Goal: Contribute content: Add original content to the website for others to see

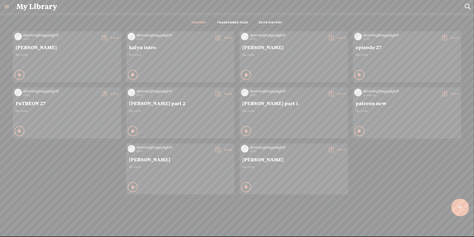
click at [463, 208] on div at bounding box center [460, 207] width 18 height 18
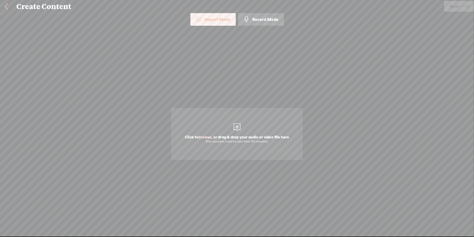
click at [223, 137] on span "Click to browse , or drag & drop your audio or video file here (File duration m…" at bounding box center [236, 139] width 109 height 14
click at [451, 10] on span "Next" at bounding box center [454, 6] width 10 height 13
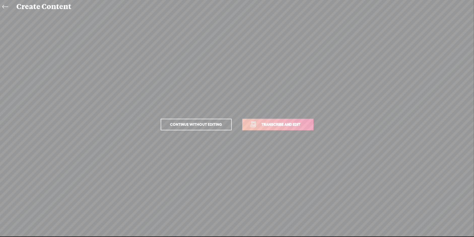
click at [273, 124] on span "Transcribe and edit" at bounding box center [281, 124] width 50 height 6
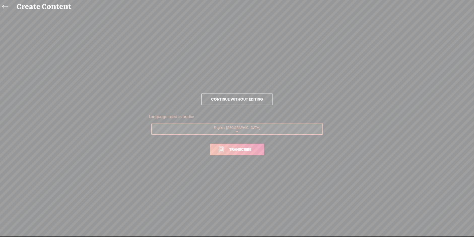
click at [239, 153] on link "Transcribe" at bounding box center [237, 149] width 54 height 12
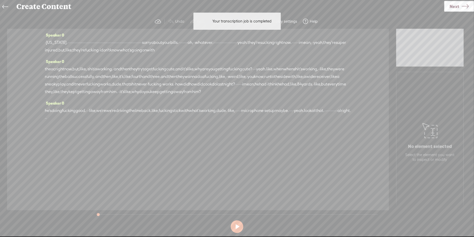
click at [127, 40] on span "·" at bounding box center [126, 43] width 1 height 8
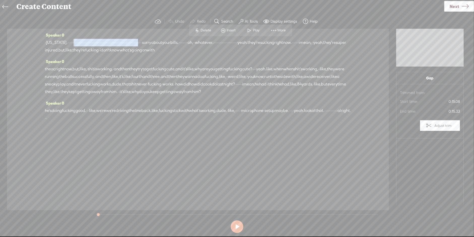
drag, startPoint x: 272, startPoint y: 42, endPoint x: 86, endPoint y: 44, distance: 186.3
click at [86, 44] on div "· [US_STATE]. · · · · · · · · · · · · · · · · · · · · · · · · · · · · · · · · ·…" at bounding box center [198, 46] width 306 height 15
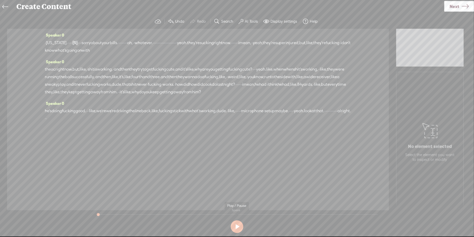
click at [233, 225] on button at bounding box center [237, 226] width 13 height 13
click at [238, 226] on button at bounding box center [237, 226] width 13 height 13
click at [5, 4] on icon at bounding box center [5, 6] width 6 height 11
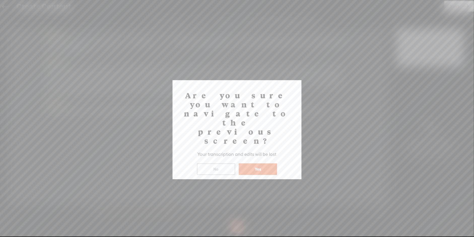
click at [254, 163] on button "Yes" at bounding box center [258, 169] width 38 height 12
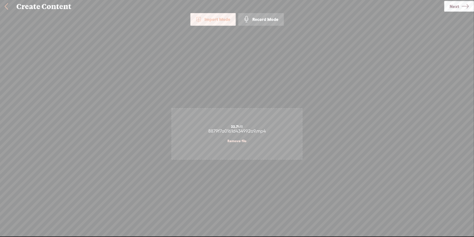
click at [7, 8] on link at bounding box center [6, 6] width 13 height 13
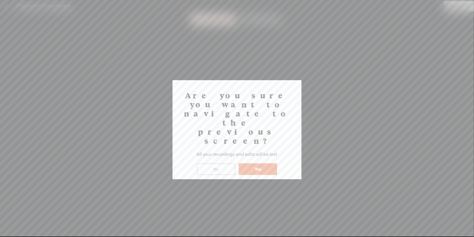
click at [268, 163] on button "Yes" at bounding box center [258, 169] width 38 height 12
